Goal: Transaction & Acquisition: Download file/media

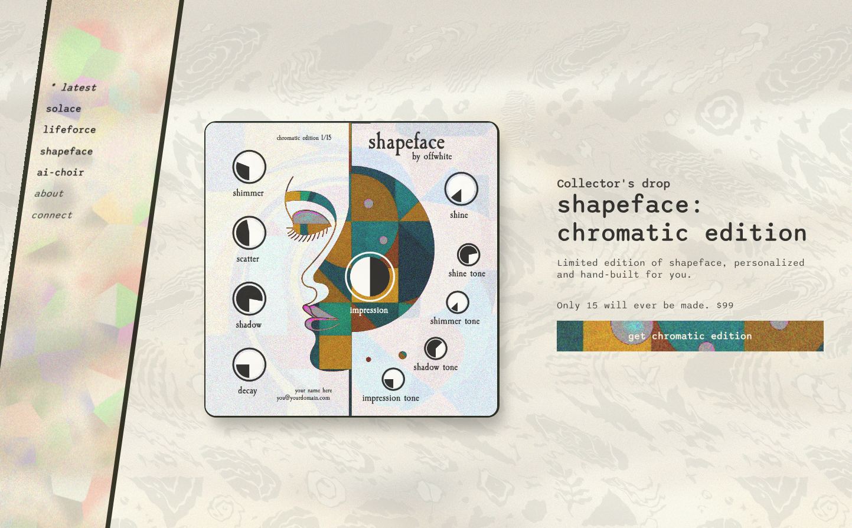
click at [76, 153] on button "shapeface" at bounding box center [67, 151] width 55 height 12
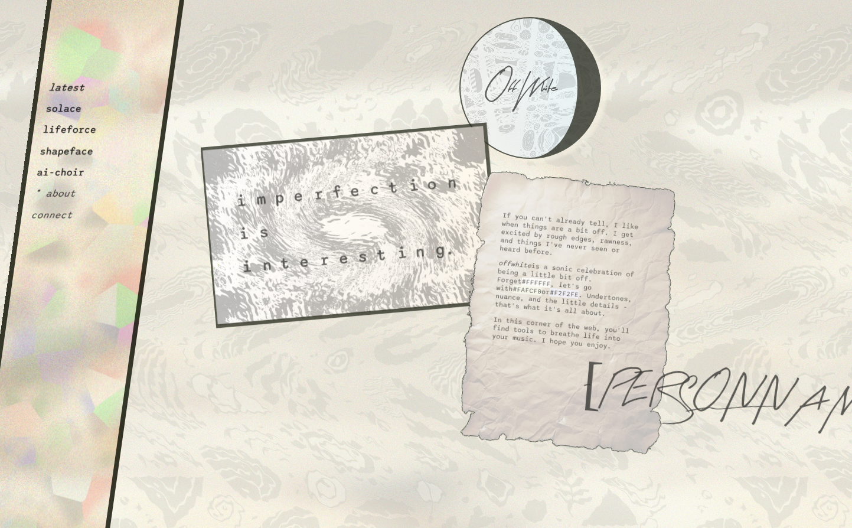
click at [66, 107] on button "solace" at bounding box center [63, 109] width 37 height 12
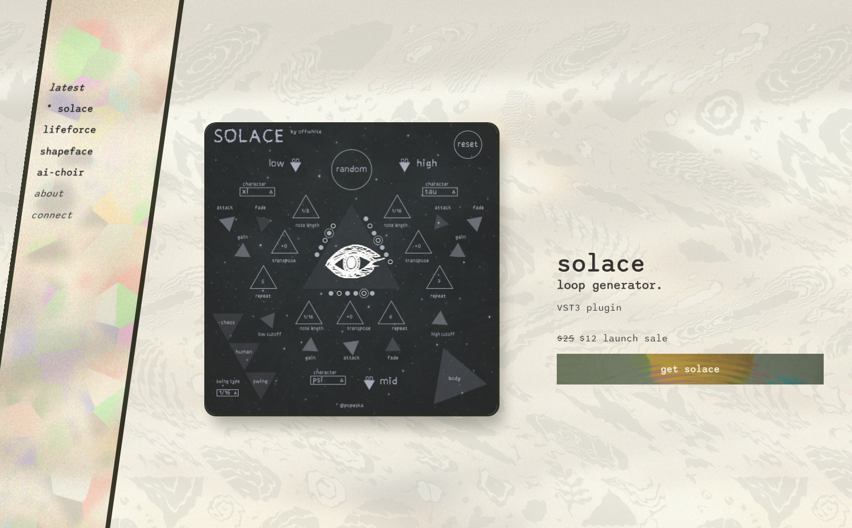
click at [67, 131] on button "lifeforce" at bounding box center [69, 130] width 55 height 12
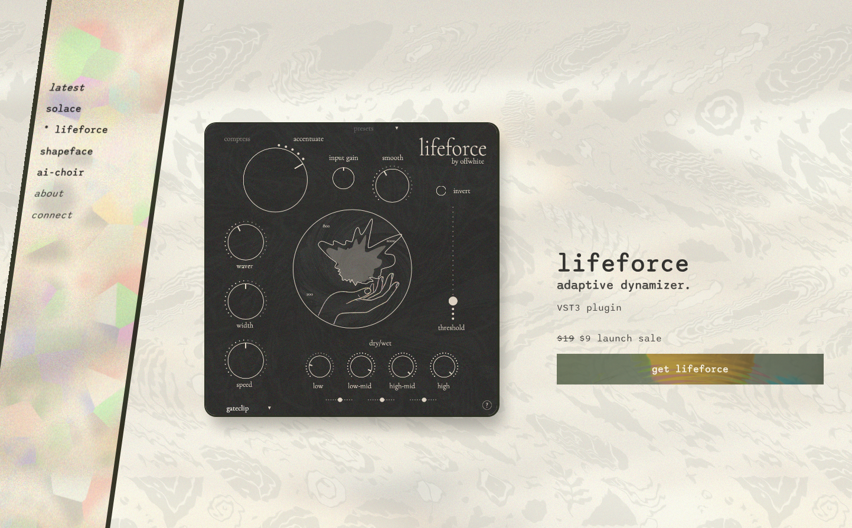
click at [74, 149] on button "shapeface" at bounding box center [67, 151] width 55 height 12
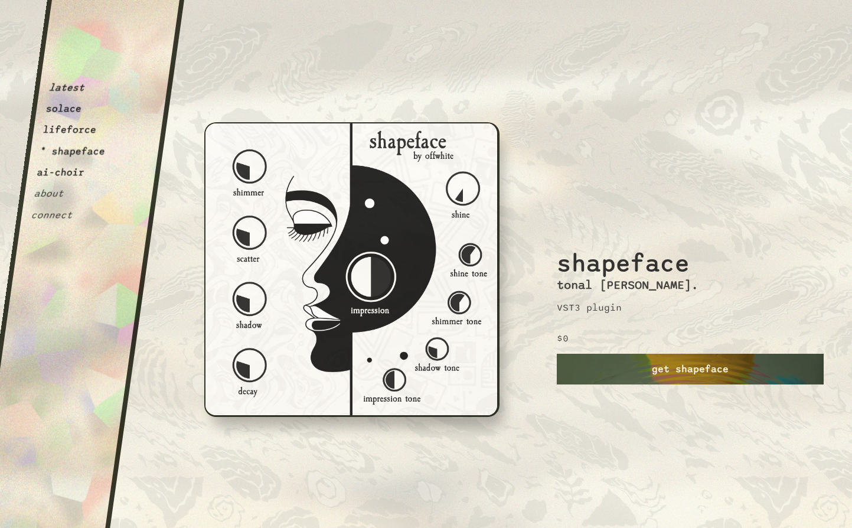
click at [703, 362] on link "get shapeface" at bounding box center [690, 368] width 267 height 31
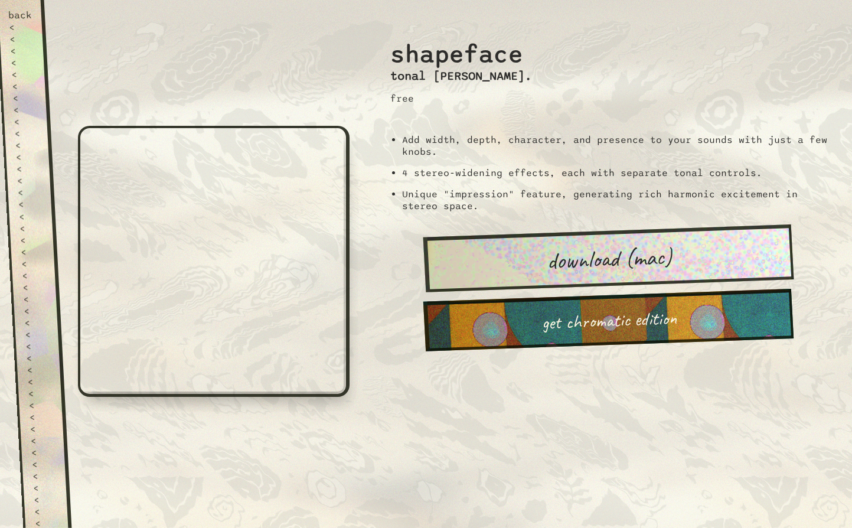
click at [614, 256] on link "download (mac)" at bounding box center [608, 258] width 370 height 68
click at [403, 381] on div "shapeface tonal [PERSON_NAME]. free Add width, depth, character, and presence t…" at bounding box center [607, 264] width 487 height 528
click at [567, 258] on link "download (mac)" at bounding box center [608, 258] width 370 height 68
click at [21, 13] on div "back" at bounding box center [20, 15] width 24 height 12
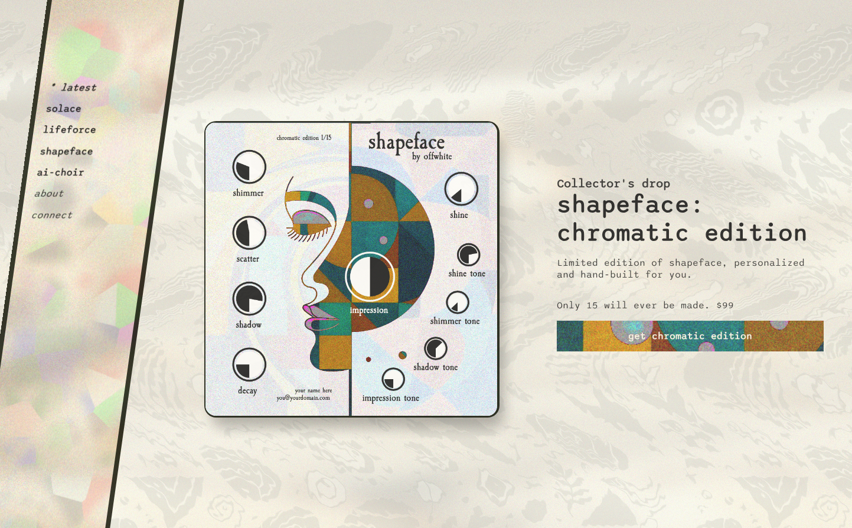
click at [53, 194] on button "about" at bounding box center [49, 194] width 31 height 12
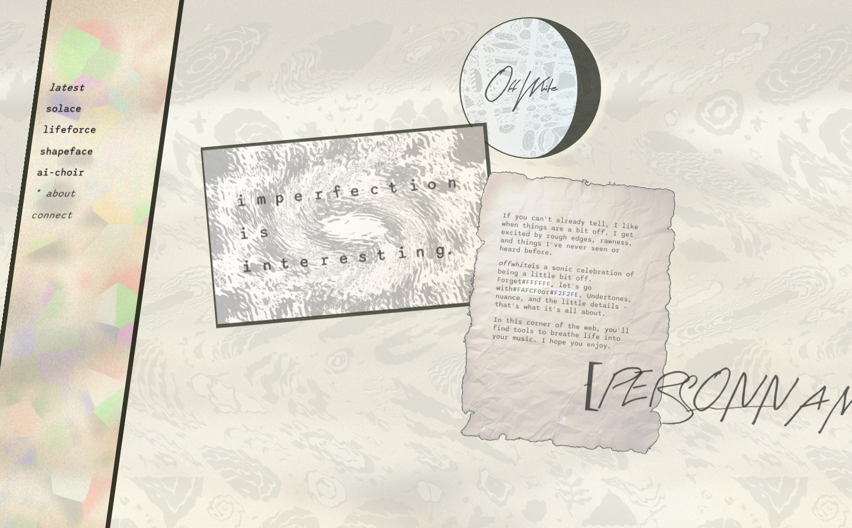
click at [71, 144] on div "latest solace lifeforce shapeface ai-choir * about connect" at bounding box center [71, 114] width 83 height 211
click at [68, 130] on button "lifeforce" at bounding box center [69, 130] width 55 height 12
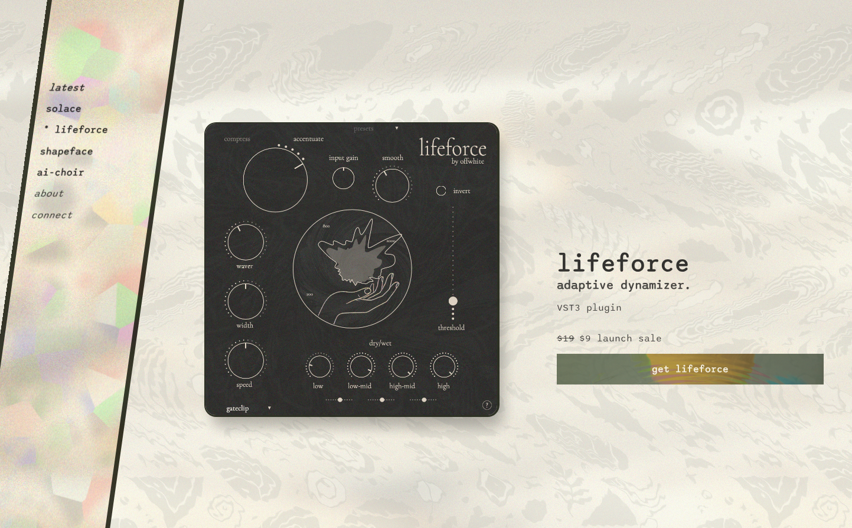
click at [343, 264] on img at bounding box center [351, 269] width 295 height 294
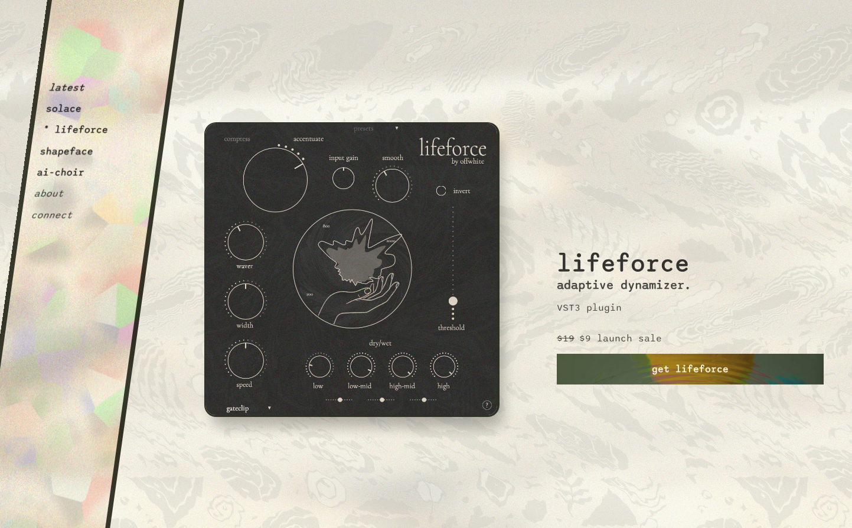
click at [713, 365] on link "get lifeforce" at bounding box center [690, 368] width 267 height 31
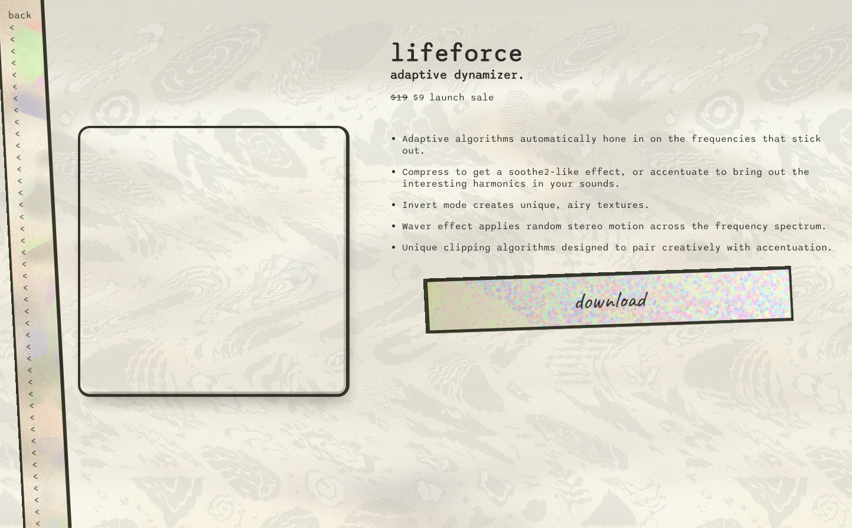
click at [22, 16] on div "back" at bounding box center [20, 15] width 24 height 12
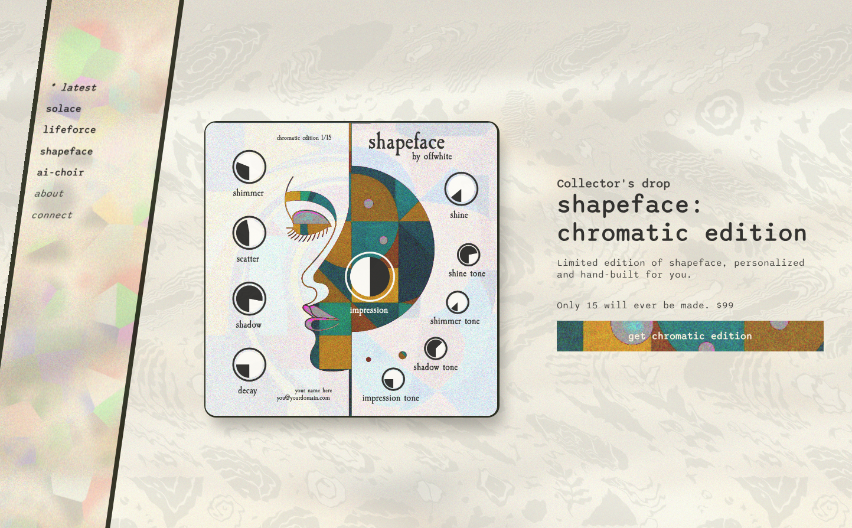
click at [70, 110] on button "solace" at bounding box center [63, 109] width 37 height 12
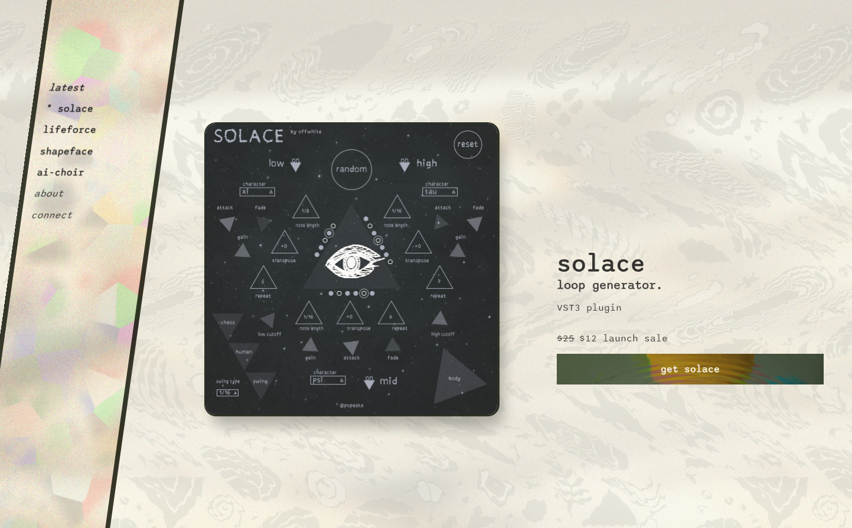
click at [623, 366] on link "get solace" at bounding box center [690, 368] width 267 height 31
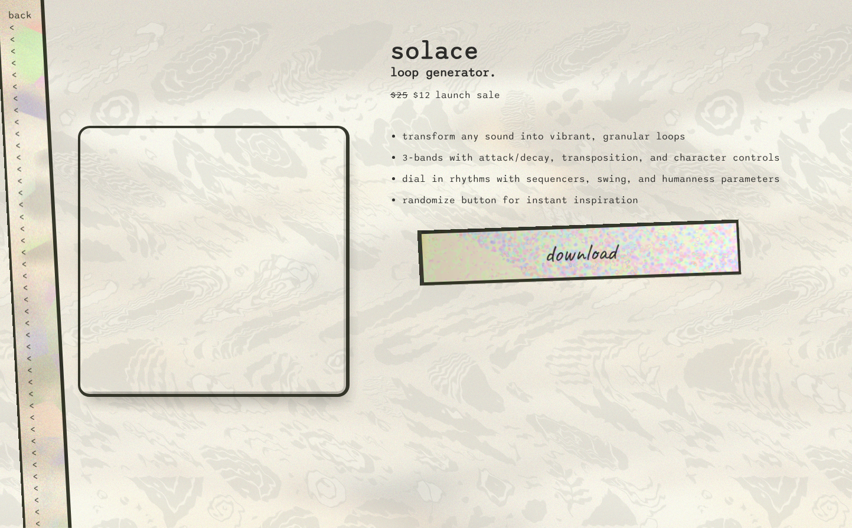
drag, startPoint x: 548, startPoint y: 46, endPoint x: 401, endPoint y: 348, distance: 335.5
click at [401, 348] on div "solace loop generator. $25 $12 launch sale transform any sound into vibrant, gr…" at bounding box center [607, 264] width 487 height 528
drag, startPoint x: 662, startPoint y: 106, endPoint x: 391, endPoint y: 363, distance: 373.6
click at [391, 363] on div "solace loop generator. $25 $12 launch sale transform any sound into vibrant, gr…" at bounding box center [607, 264] width 487 height 528
click at [18, 10] on div "back" at bounding box center [20, 15] width 24 height 12
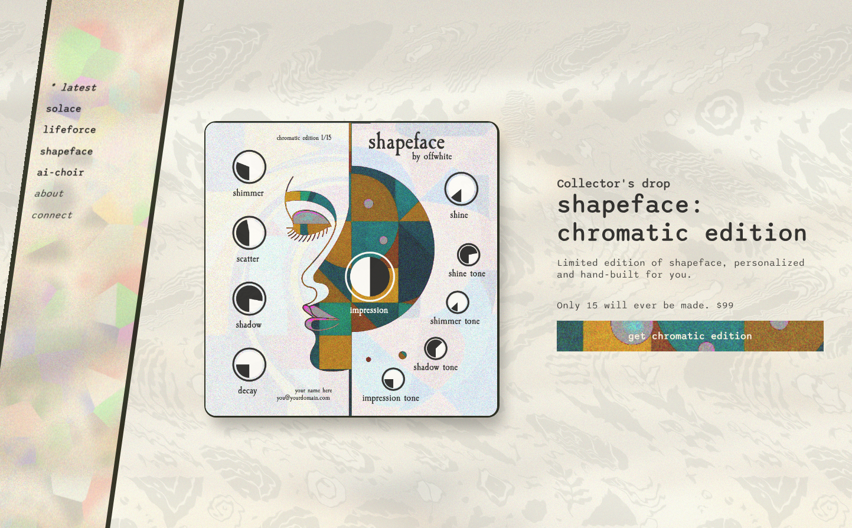
click at [78, 125] on button "lifeforce" at bounding box center [69, 130] width 55 height 12
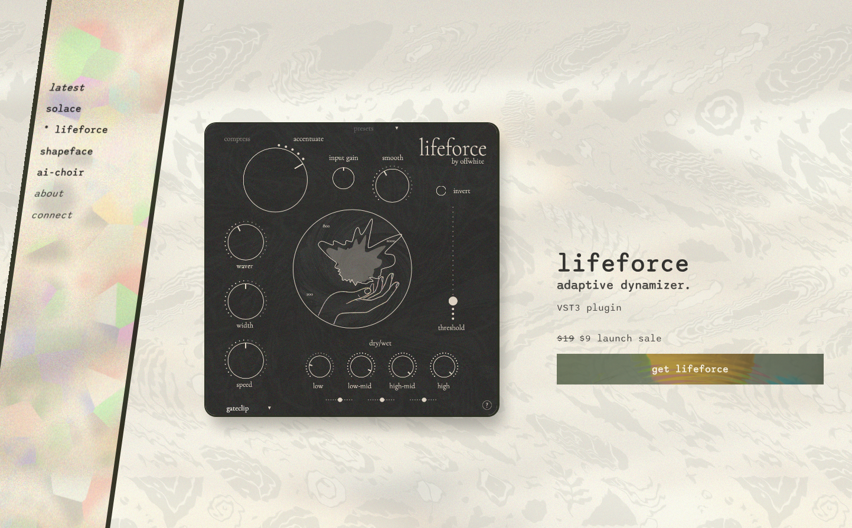
click at [69, 152] on button "shapeface" at bounding box center [67, 151] width 55 height 12
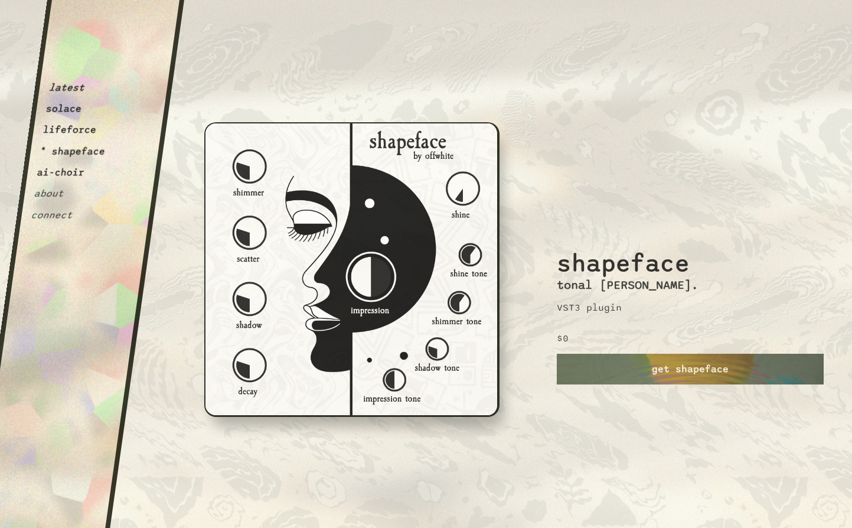
click at [70, 175] on button "ai-choir" at bounding box center [61, 172] width 49 height 12
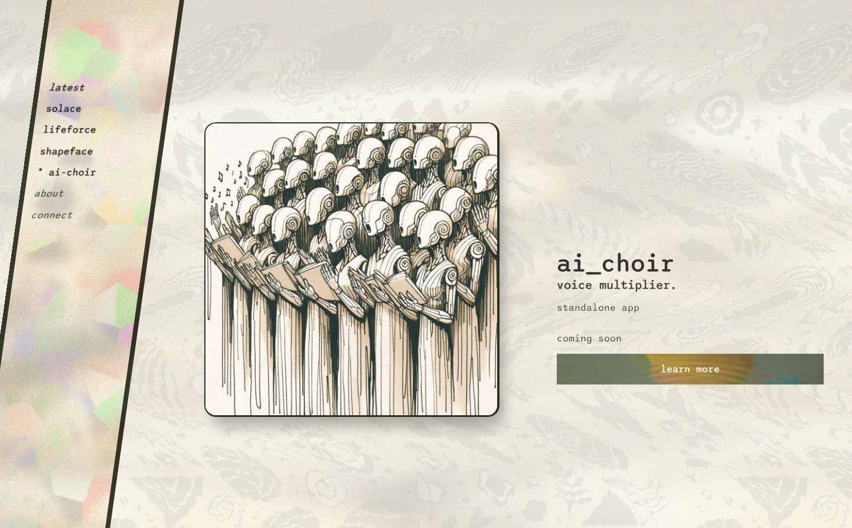
click at [74, 151] on button "shapeface" at bounding box center [67, 151] width 55 height 12
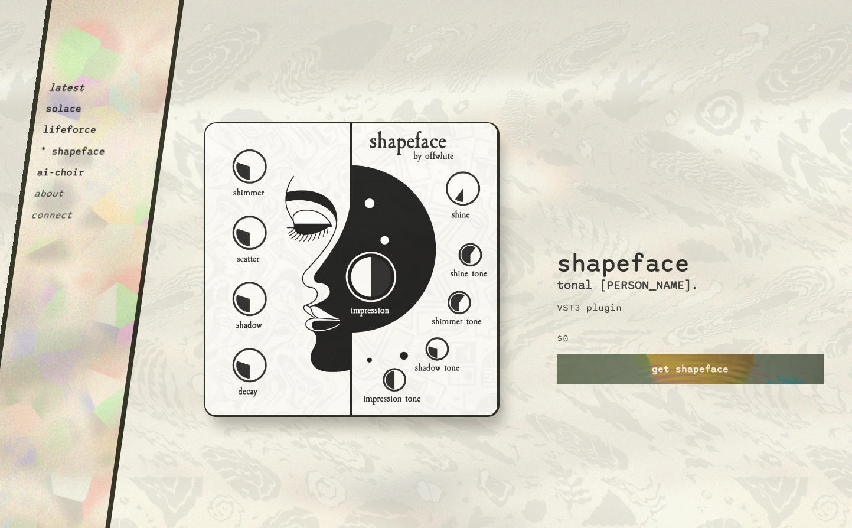
click at [74, 131] on button "lifeforce" at bounding box center [69, 130] width 55 height 12
